Goal: Task Accomplishment & Management: Manage account settings

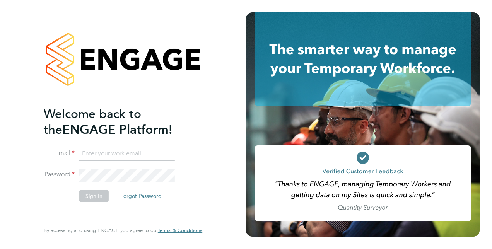
type input "andrew.Stanton@vistry.co.uk"
click at [90, 193] on button "Sign In" at bounding box center [93, 196] width 29 height 12
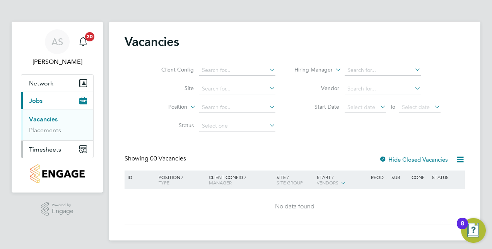
click at [44, 149] on span "Timesheets" at bounding box center [45, 149] width 32 height 7
click at [44, 149] on link "Expenses" at bounding box center [42, 147] width 26 height 7
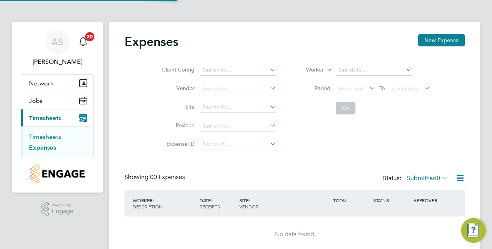
click at [45, 139] on link "Timesheets" at bounding box center [45, 136] width 32 height 7
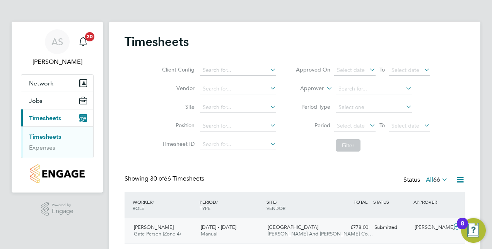
click at [169, 227] on div "[PERSON_NAME] Gate Person (Zone 4) [DATE] - [DATE]" at bounding box center [164, 230] width 67 height 19
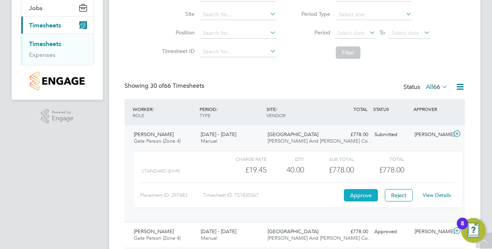
click at [362, 195] on button "Approve" at bounding box center [361, 195] width 34 height 12
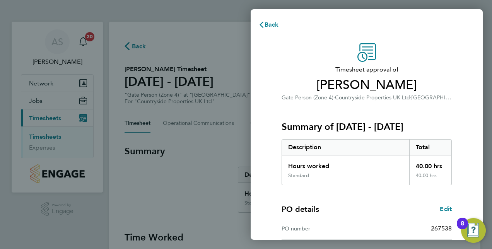
click at [406, 187] on div "PO details Edit PO number 267538 Start date 19 May 2025 Finish date 28 Sep 2025" at bounding box center [367, 234] width 170 height 99
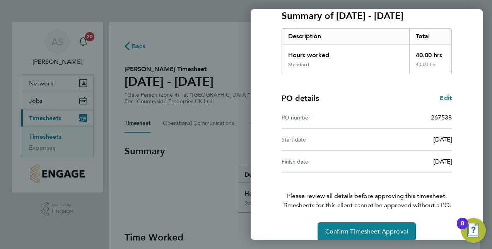
scroll to position [121, 0]
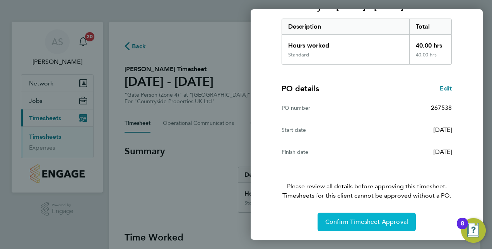
click at [376, 218] on span "Confirm Timesheet Approval" at bounding box center [366, 222] width 83 height 8
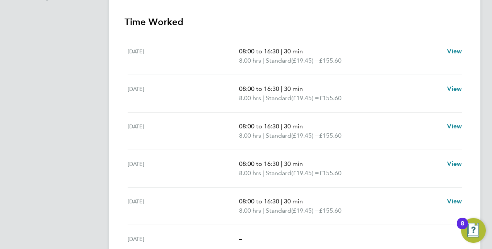
scroll to position [200, 0]
